Goal: Find specific page/section: Find specific page/section

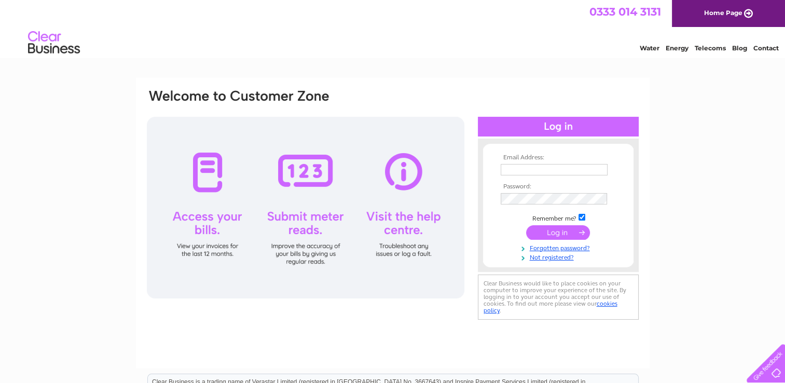
type input "[PERSON_NAME][EMAIL_ADDRESS][DOMAIN_NAME]"
click at [559, 233] on input "submit" at bounding box center [558, 232] width 64 height 15
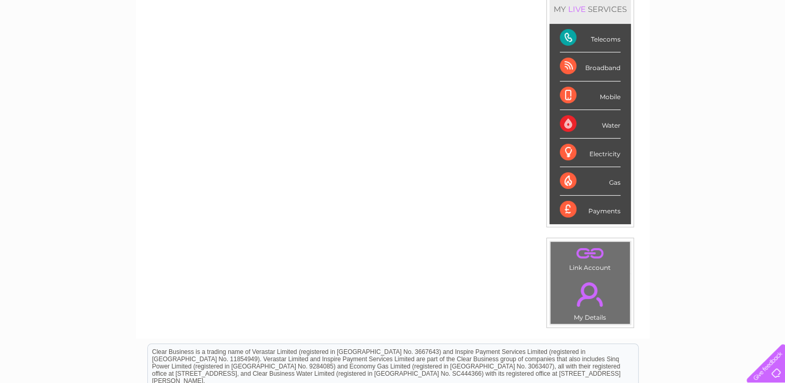
scroll to position [159, 0]
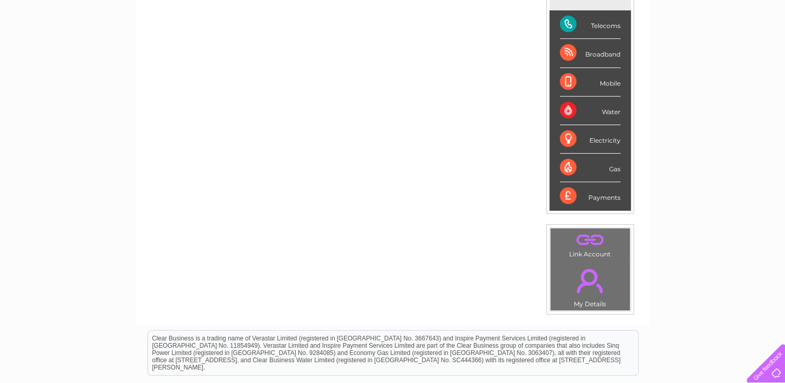
click at [565, 19] on div "Telecoms" at bounding box center [590, 24] width 61 height 29
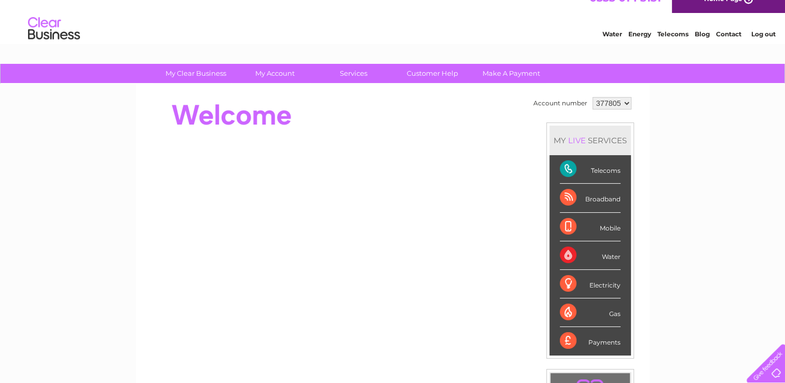
scroll to position [7, 0]
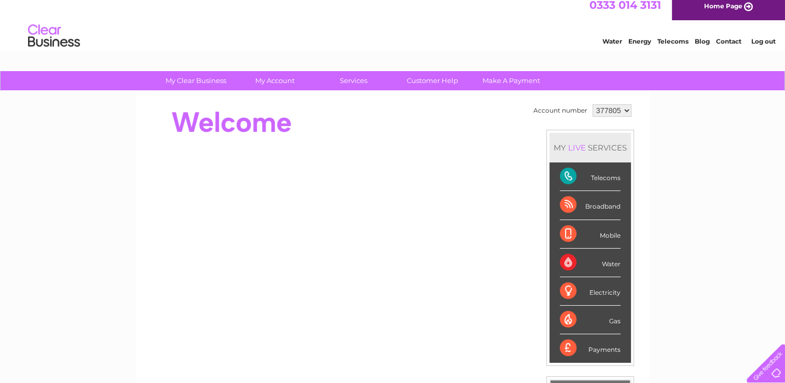
click at [600, 173] on div "Telecoms" at bounding box center [590, 176] width 61 height 29
click at [571, 205] on div "Broadband" at bounding box center [590, 205] width 61 height 29
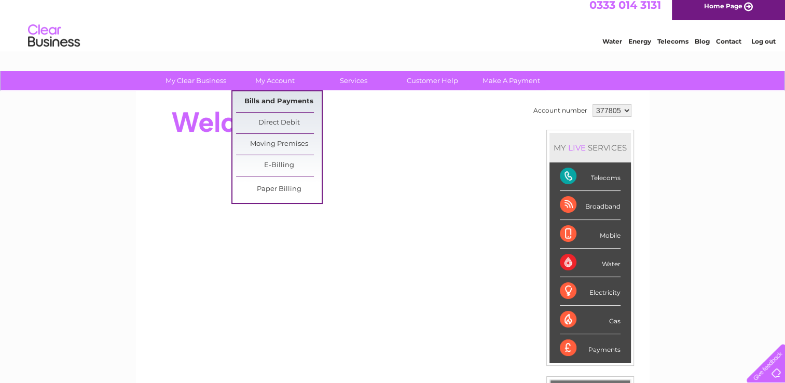
click at [275, 101] on link "Bills and Payments" at bounding box center [279, 101] width 86 height 21
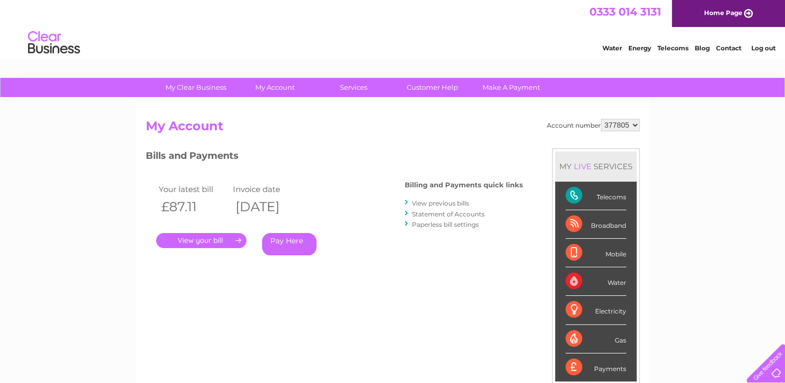
click at [218, 242] on link "." at bounding box center [201, 240] width 90 height 15
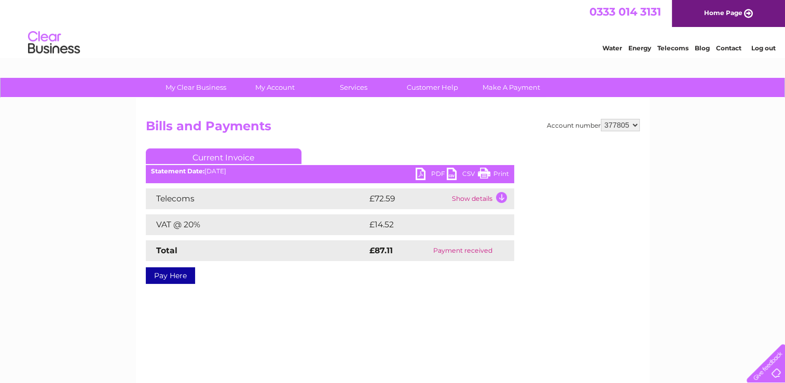
click at [500, 174] on link "Print" at bounding box center [493, 175] width 31 height 15
